Goal: Navigation & Orientation: Find specific page/section

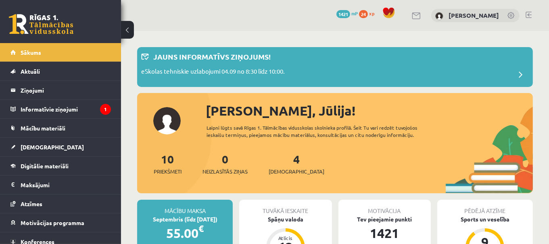
click at [531, 17] on link at bounding box center [529, 15] width 6 height 6
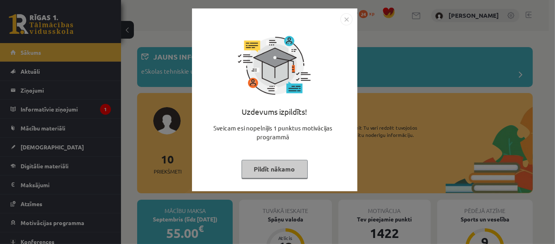
click at [297, 167] on button "Pildīt nākamo" at bounding box center [275, 169] width 66 height 19
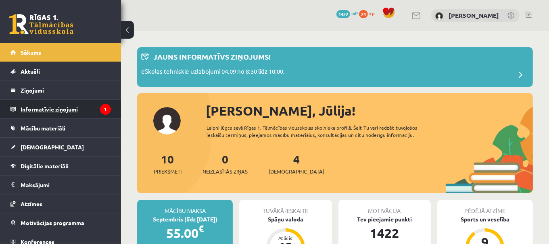
click at [92, 110] on legend "Informatīvie ziņojumi 1" at bounding box center [66, 109] width 90 height 19
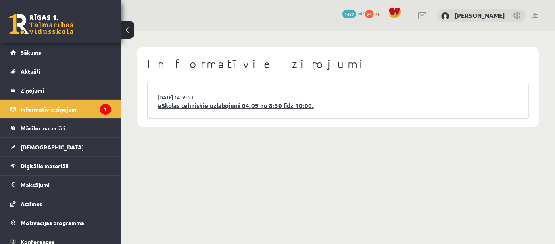
click at [174, 103] on link "eSkolas tehniskie uzlabojumi 04.09 no 8:30 līdz 10:00." at bounding box center [338, 105] width 361 height 9
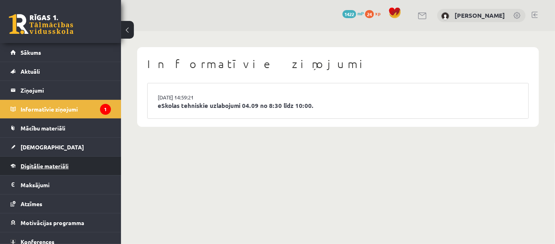
click at [55, 161] on link "Digitālie materiāli" at bounding box center [60, 166] width 100 height 19
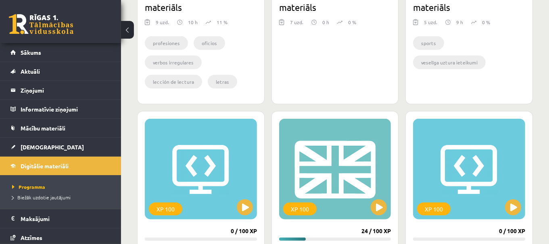
scroll to position [428, 0]
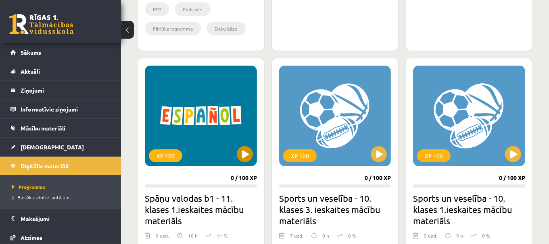
click at [242, 163] on div "XP 100" at bounding box center [201, 116] width 112 height 101
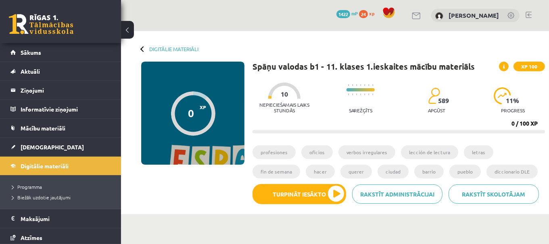
click at [508, 16] on div "[PERSON_NAME]" at bounding box center [475, 16] width 88 height 14
click at [514, 16] on link at bounding box center [512, 16] width 8 height 8
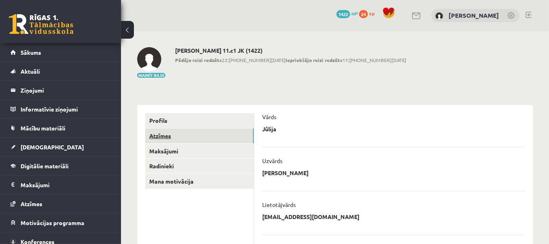
click at [220, 132] on link "Atzīmes" at bounding box center [199, 136] width 109 height 15
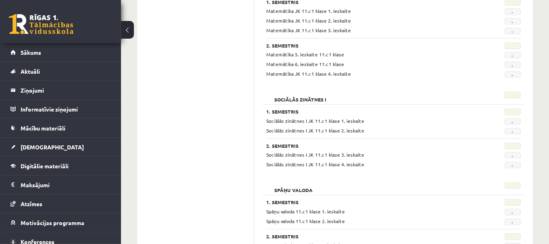
scroll to position [831, 0]
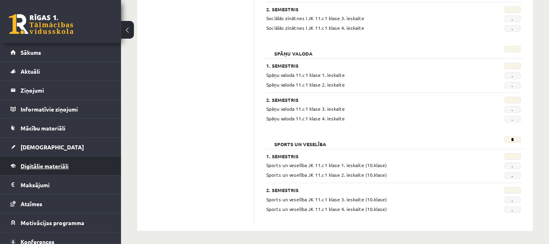
click at [66, 161] on link "Digitālie materiāli" at bounding box center [60, 166] width 100 height 19
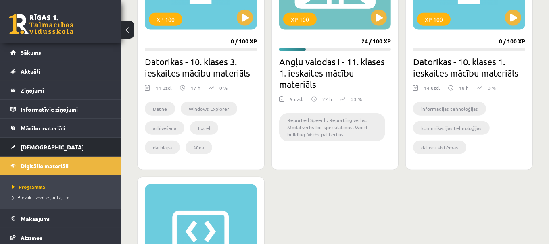
click at [47, 148] on link "[DEMOGRAPHIC_DATA]" at bounding box center [60, 147] width 100 height 19
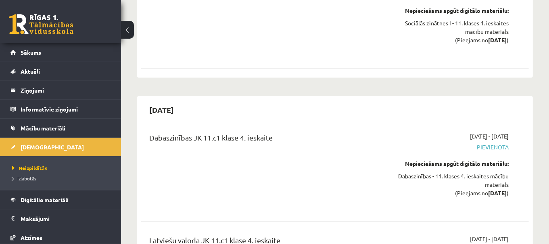
scroll to position [5956, 0]
